Goal: Task Accomplishment & Management: Use online tool/utility

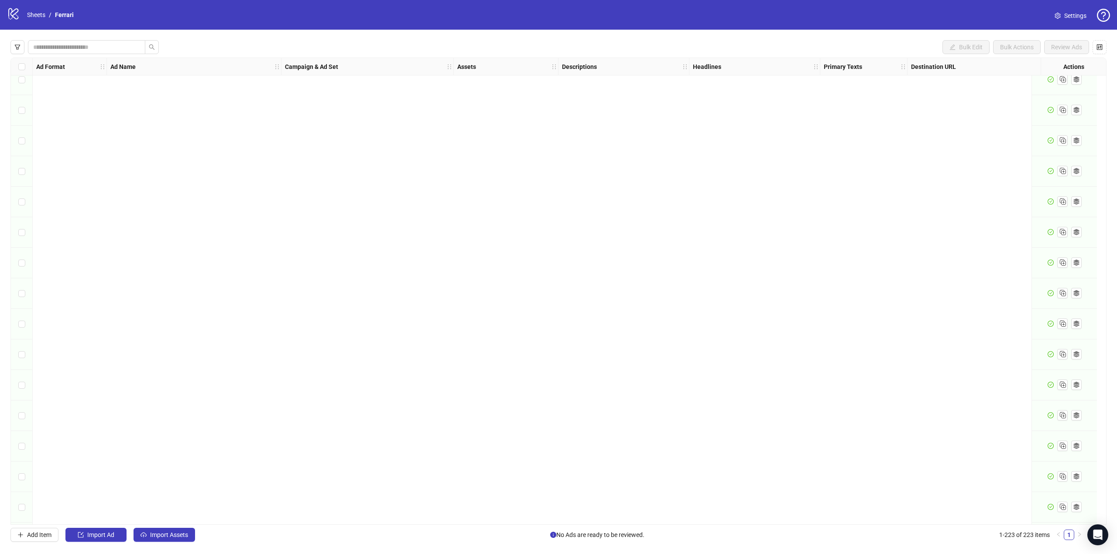
scroll to position [6364, 0]
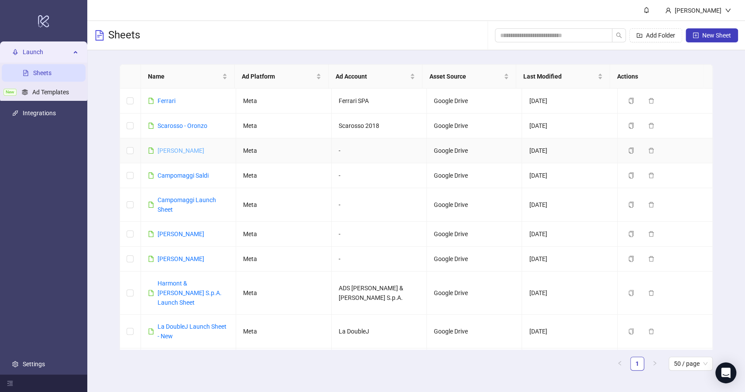
click at [170, 147] on link "Fabiana FIlippi" at bounding box center [180, 150] width 47 height 7
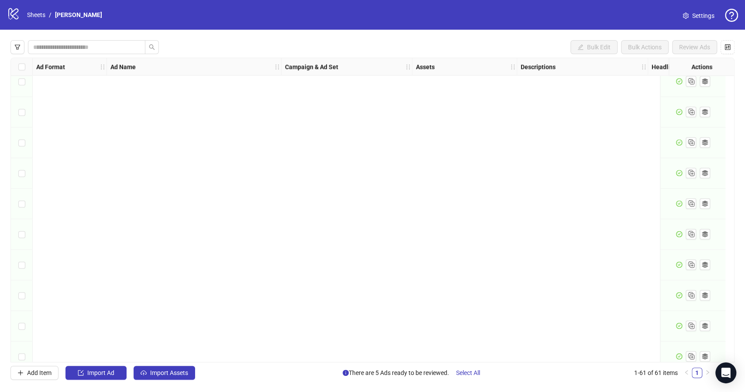
scroll to position [1580, 0]
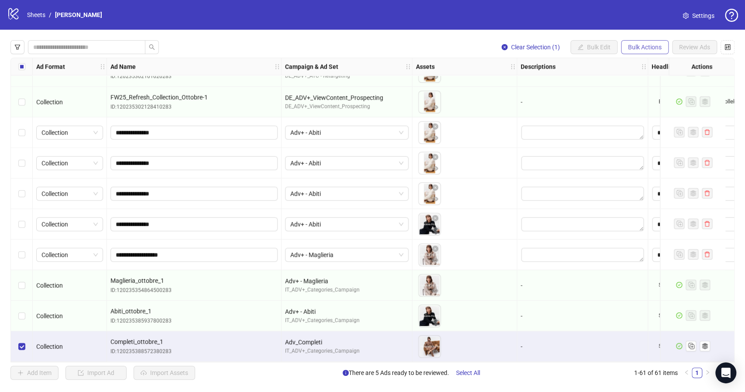
click at [653, 44] on span "Bulk Actions" at bounding box center [645, 47] width 34 height 7
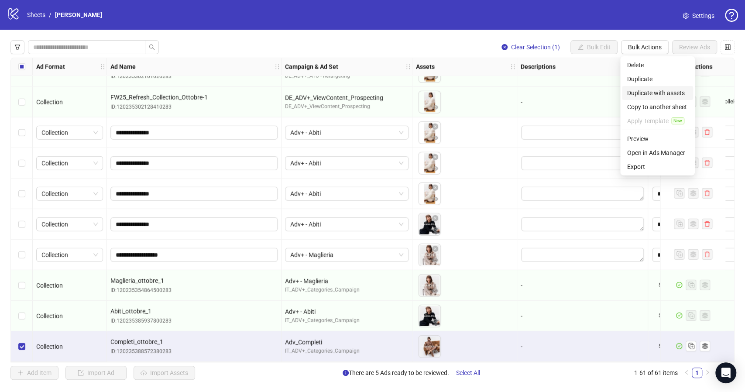
click at [656, 90] on span "Duplicate with assets" at bounding box center [657, 93] width 61 height 10
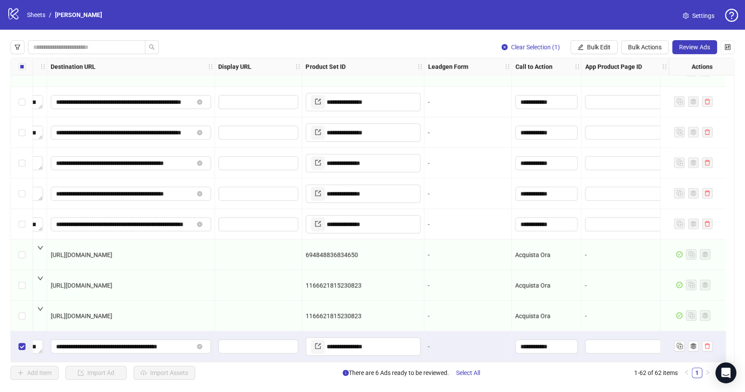
scroll to position [1610, 827]
click at [381, 340] on input "**********" at bounding box center [369, 346] width 87 height 14
paste input "text"
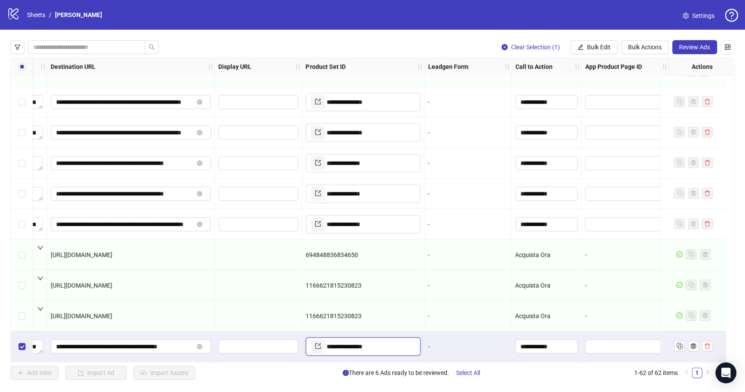
type input "**********"
click at [692, 48] on span "Review Ads" at bounding box center [694, 47] width 31 height 7
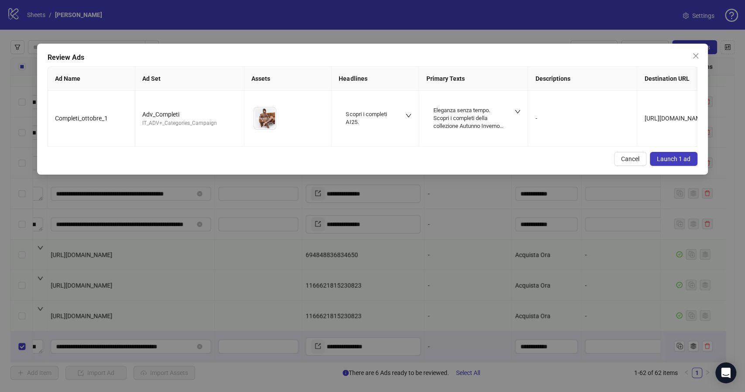
click at [670, 162] on span "Launch 1 ad" at bounding box center [673, 158] width 34 height 7
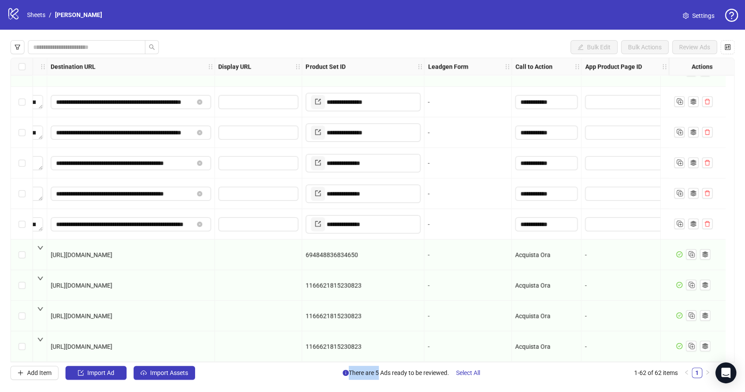
drag, startPoint x: 442, startPoint y: 362, endPoint x: 376, endPoint y: 362, distance: 66.3
click at [376, 362] on div "**********" at bounding box center [372, 210] width 745 height 360
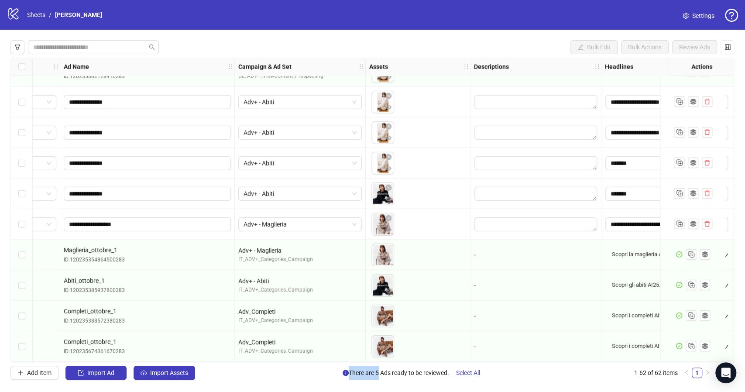
scroll to position [1610, 0]
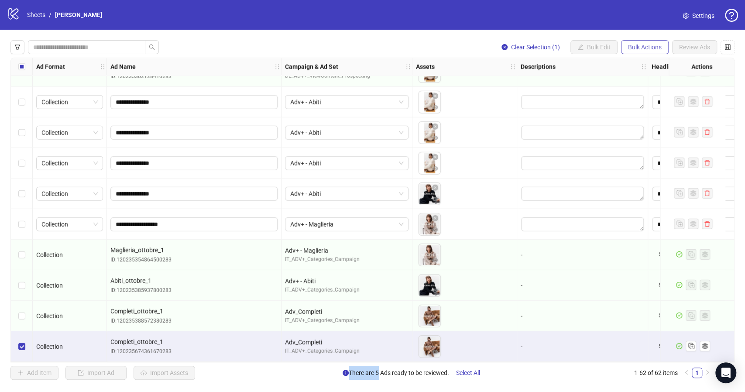
click at [644, 49] on span "Bulk Actions" at bounding box center [645, 47] width 34 height 7
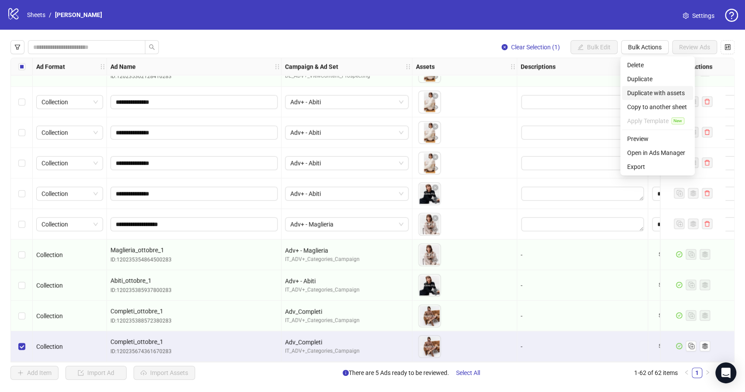
click at [669, 92] on span "Duplicate with assets" at bounding box center [657, 93] width 61 height 10
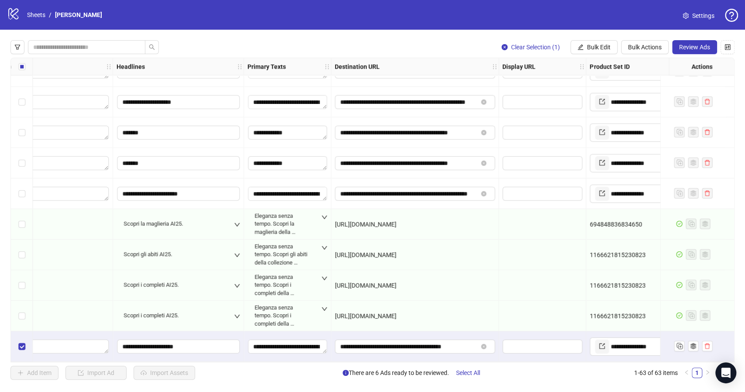
scroll to position [1640, 771]
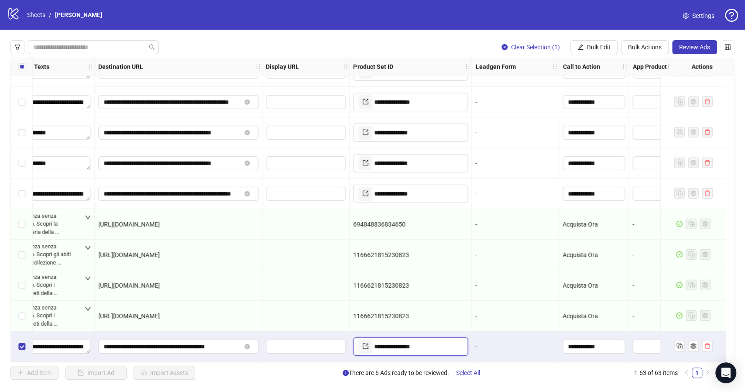
click at [436, 342] on input "**********" at bounding box center [417, 346] width 87 height 14
paste input "text"
type input "**********"
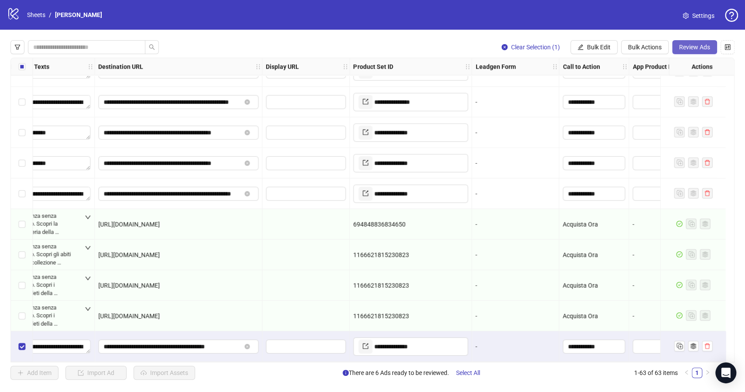
click at [691, 45] on span "Review Ads" at bounding box center [694, 47] width 31 height 7
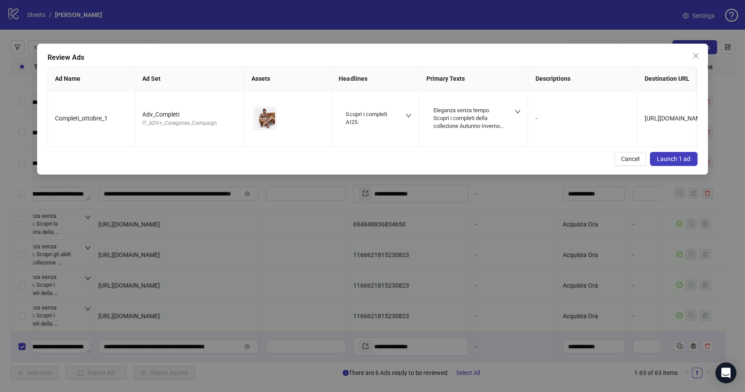
click at [691, 166] on button "Launch 1 ad" at bounding box center [673, 159] width 48 height 14
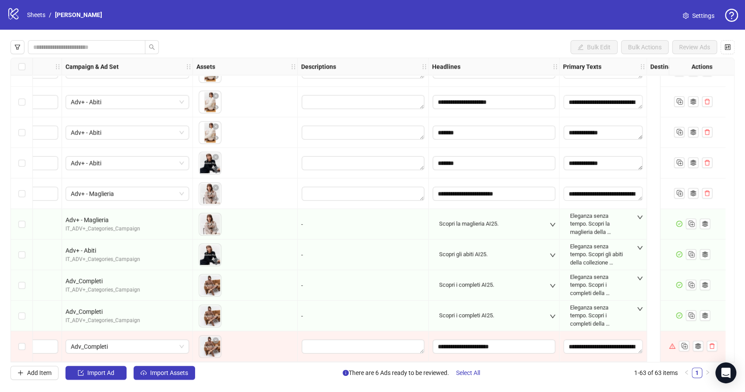
scroll to position [1640, 0]
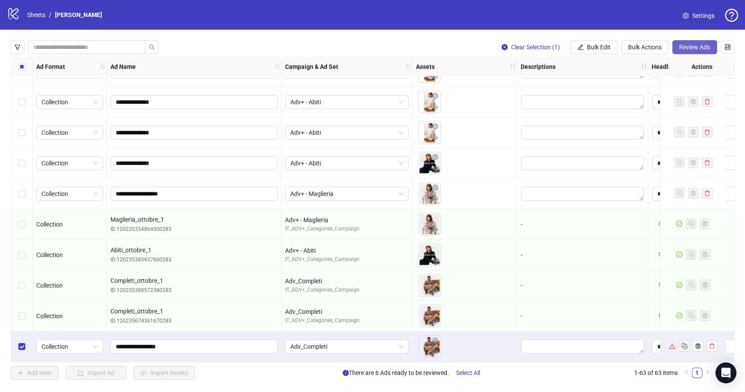
click at [701, 47] on span "Review Ads" at bounding box center [694, 47] width 31 height 7
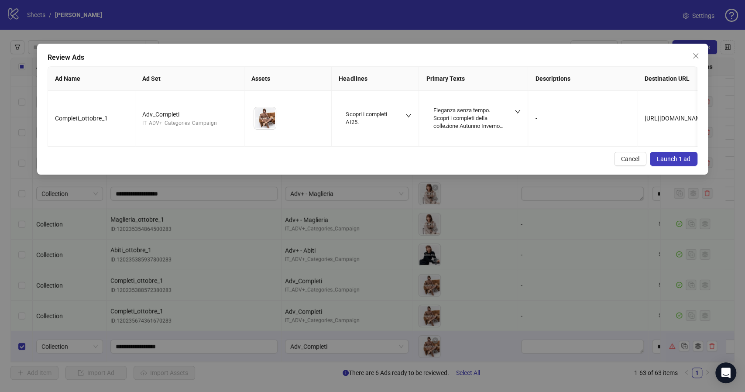
click at [662, 162] on span "Launch 1 ad" at bounding box center [673, 158] width 34 height 7
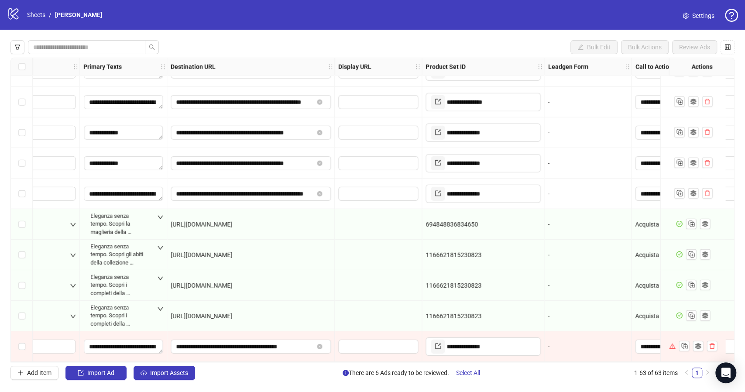
scroll to position [1640, 699]
click at [505, 341] on input "**********" at bounding box center [489, 346] width 87 height 14
click at [296, 366] on div "Add Item Import Ad Import Assets There are 6 Ads ready to be reviewed. Select A…" at bounding box center [361, 373] width 702 height 14
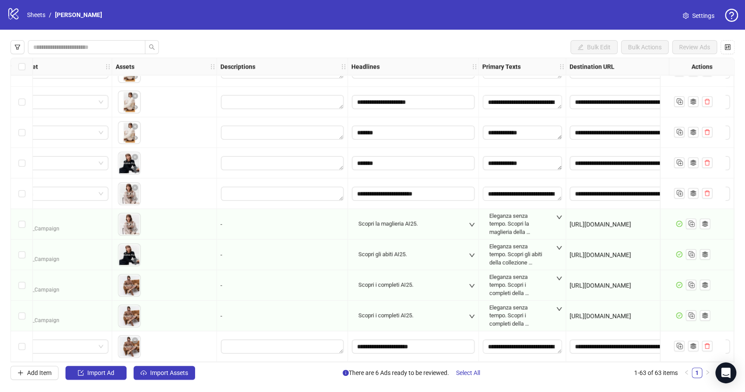
scroll to position [1640, 0]
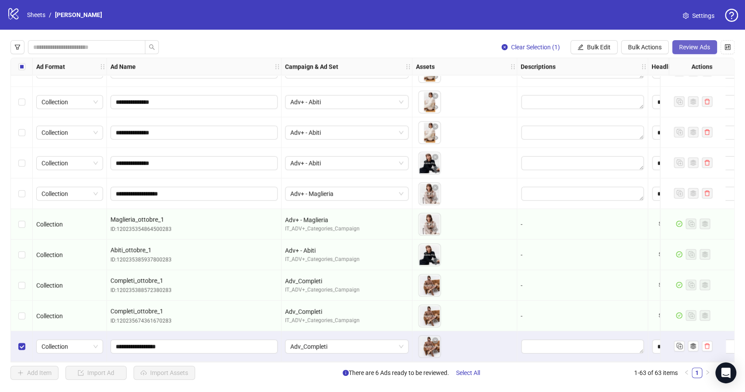
click at [685, 49] on span "Review Ads" at bounding box center [694, 47] width 31 height 7
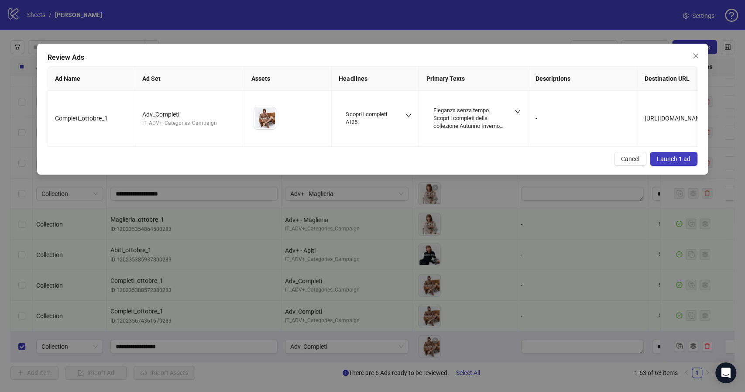
click at [658, 162] on span "Launch 1 ad" at bounding box center [673, 158] width 34 height 7
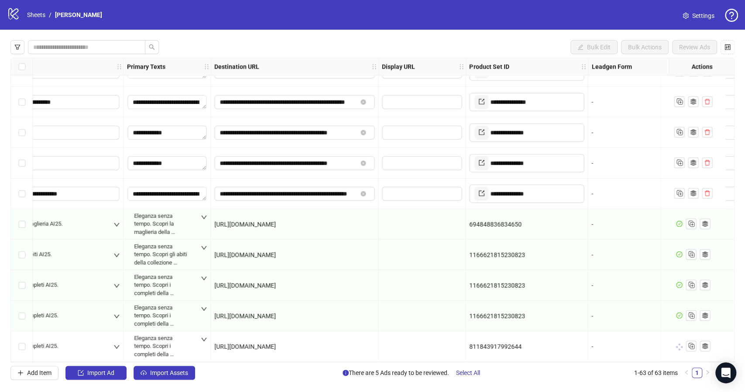
scroll to position [1640, 827]
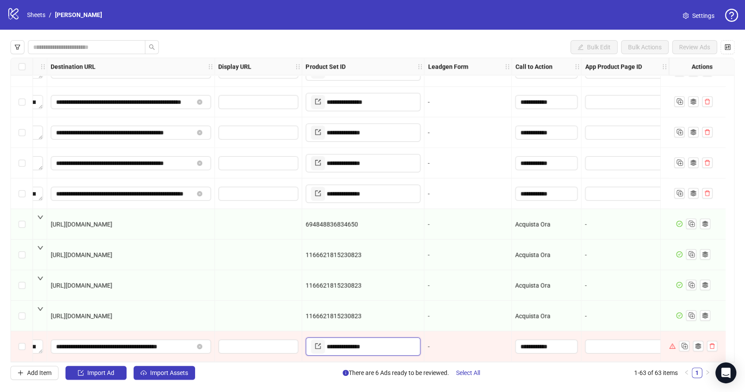
click at [386, 344] on input "**********" at bounding box center [369, 346] width 87 height 14
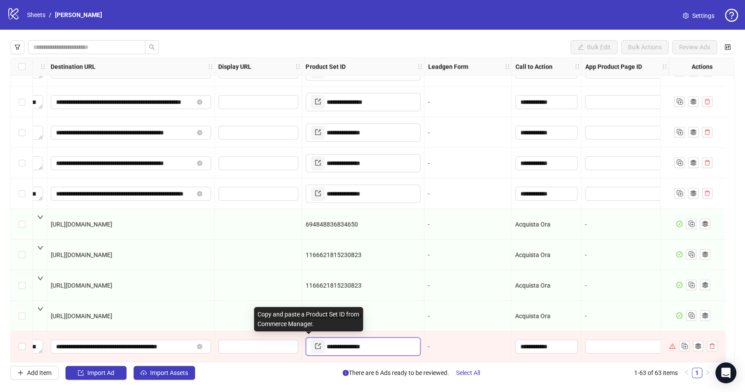
click at [314, 345] on icon "export" at bounding box center [317, 346] width 6 height 6
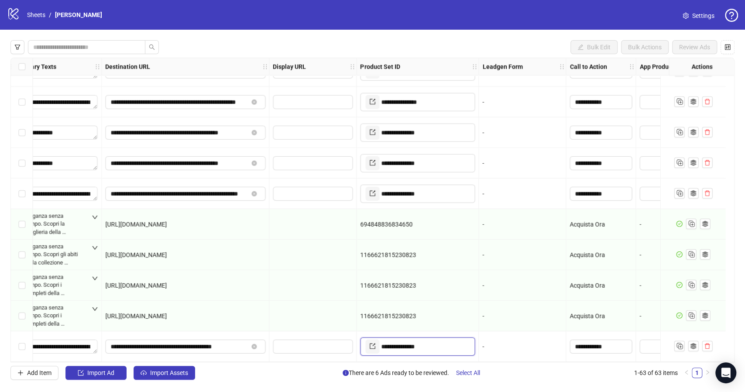
scroll to position [1640, 767]
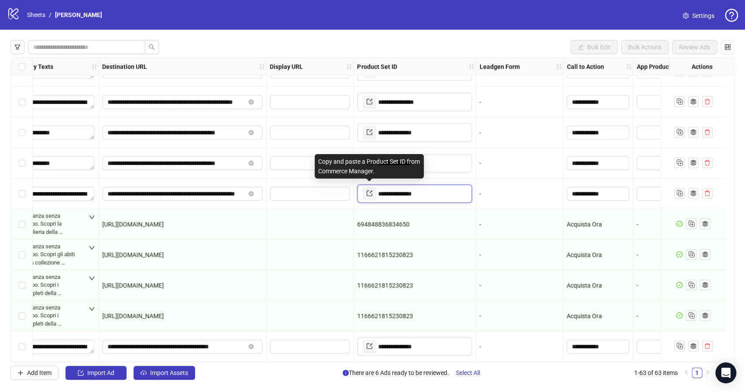
click at [367, 191] on icon "export" at bounding box center [369, 193] width 6 height 6
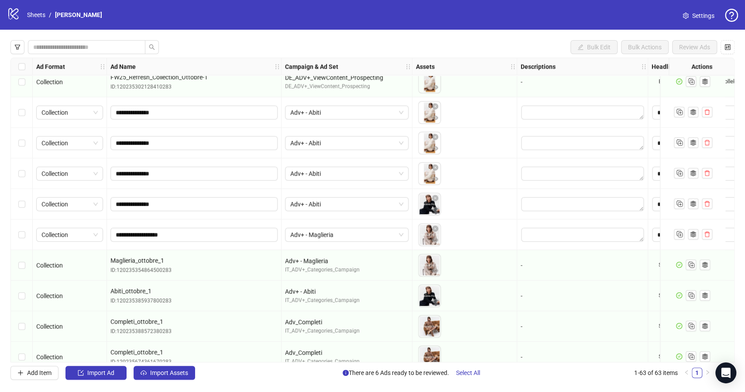
scroll to position [1640, 0]
